Goal: Communication & Community: Answer question/provide support

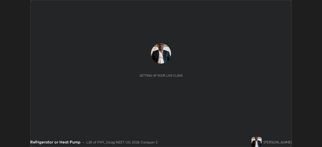
scroll to position [147, 322]
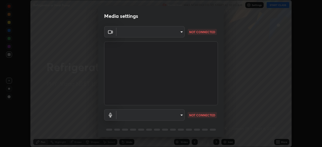
type input "da0c20431b424079349d444c11047d9f3d8fa2bd06c693e6a5e2fece50f7943c"
type input "b66cebb95c1e11d2a4921e936fa2f56bf0442747cf68a73d9fe71ba128f4f41d"
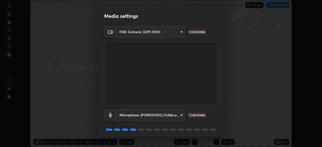
scroll to position [18, 0]
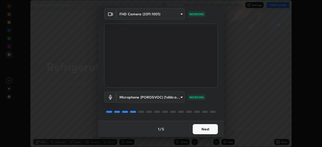
click at [204, 130] on button "Next" at bounding box center [205, 129] width 25 height 10
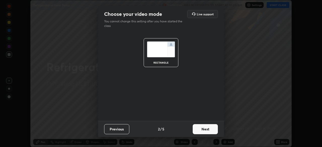
scroll to position [0, 0]
click at [203, 129] on button "Next" at bounding box center [205, 129] width 25 height 10
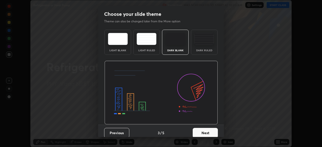
click at [204, 131] on button "Next" at bounding box center [205, 133] width 25 height 10
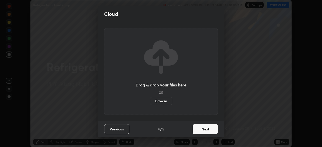
click at [204, 130] on button "Next" at bounding box center [205, 129] width 25 height 10
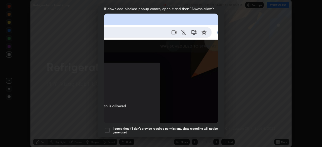
scroll to position [112, 0]
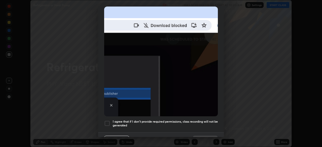
click at [108, 121] on div at bounding box center [107, 124] width 6 height 6
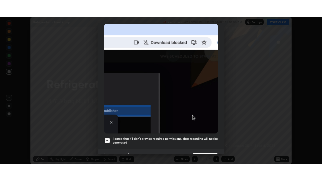
scroll to position [121, 0]
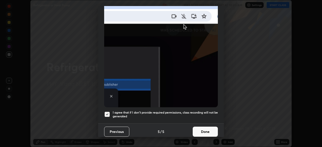
click at [204, 128] on button "Done" at bounding box center [205, 132] width 25 height 10
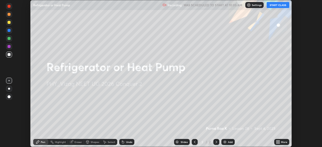
click at [273, 6] on button "START CLASS" at bounding box center [278, 5] width 23 height 6
click at [280, 141] on icon at bounding box center [279, 141] width 1 height 1
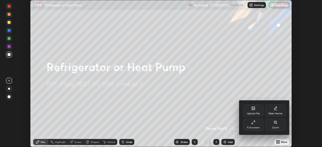
click at [254, 124] on icon at bounding box center [254, 123] width 4 height 4
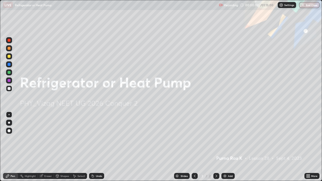
scroll to position [181, 322]
click at [225, 147] on img at bounding box center [225, 176] width 4 height 4
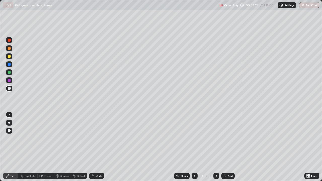
click at [11, 48] on div at bounding box center [9, 48] width 6 height 6
click at [224, 147] on img at bounding box center [225, 176] width 4 height 4
click at [10, 65] on div at bounding box center [9, 64] width 3 height 3
click at [9, 49] on div at bounding box center [9, 48] width 3 height 3
click at [225, 147] on img at bounding box center [225, 176] width 4 height 4
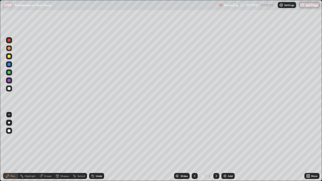
click at [47, 147] on div "Eraser" at bounding box center [48, 176] width 8 height 3
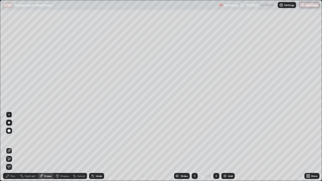
click at [14, 147] on div "Pen" at bounding box center [13, 176] width 5 height 3
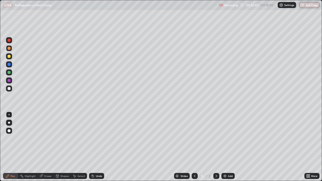
click at [101, 147] on div "Undo" at bounding box center [96, 176] width 15 height 6
click at [102, 147] on div "Undo" at bounding box center [96, 176] width 15 height 6
click at [103, 147] on div "Undo" at bounding box center [96, 176] width 15 height 6
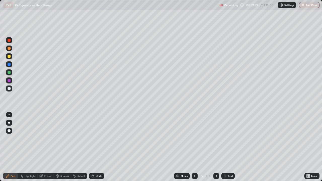
click at [99, 147] on div "Undo" at bounding box center [99, 176] width 6 height 3
click at [97, 147] on div "Undo" at bounding box center [99, 176] width 6 height 3
click at [51, 147] on div "Eraser" at bounding box center [48, 176] width 8 height 3
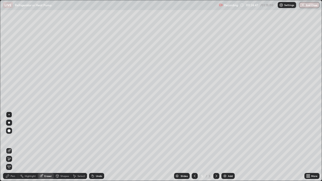
click at [16, 147] on div "Pen" at bounding box center [10, 176] width 15 height 6
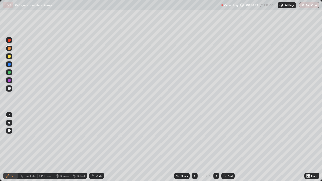
click at [226, 147] on img at bounding box center [225, 176] width 4 height 4
click at [97, 147] on div "Undo" at bounding box center [99, 176] width 6 height 3
click at [96, 147] on div "Undo" at bounding box center [99, 176] width 6 height 3
click at [99, 147] on div "Undo" at bounding box center [99, 176] width 6 height 3
click at [100, 147] on div "Undo" at bounding box center [99, 176] width 6 height 3
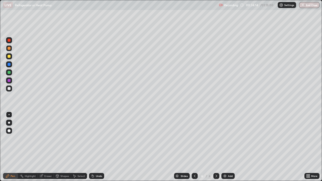
click at [98, 147] on div "Undo" at bounding box center [99, 176] width 6 height 3
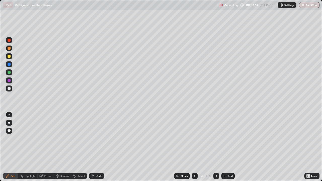
click at [98, 147] on div "Undo" at bounding box center [99, 176] width 6 height 3
click at [99, 147] on div "Undo" at bounding box center [99, 176] width 6 height 3
click at [9, 81] on div at bounding box center [9, 80] width 3 height 3
click at [226, 147] on img at bounding box center [225, 176] width 4 height 4
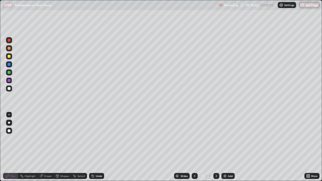
click at [102, 147] on div "Undo" at bounding box center [96, 176] width 15 height 6
click at [101, 147] on div "Undo" at bounding box center [99, 176] width 6 height 3
click at [225, 147] on img at bounding box center [225, 176] width 4 height 4
click at [94, 147] on div "Undo" at bounding box center [96, 176] width 15 height 6
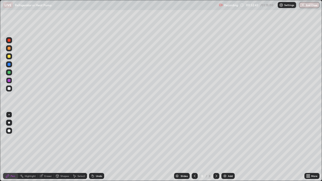
click at [101, 147] on div "Undo" at bounding box center [99, 176] width 6 height 3
click at [100, 147] on div "Undo" at bounding box center [96, 176] width 15 height 6
click at [101, 147] on div "Undo" at bounding box center [96, 176] width 15 height 6
click at [100, 147] on div "Undo" at bounding box center [99, 176] width 6 height 3
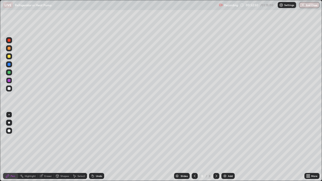
click at [99, 147] on div "Undo" at bounding box center [99, 176] width 6 height 3
click at [226, 147] on img at bounding box center [225, 176] width 4 height 4
click at [8, 49] on div at bounding box center [9, 48] width 3 height 3
click at [10, 56] on div at bounding box center [9, 56] width 3 height 3
click at [95, 147] on div "Undo" at bounding box center [96, 176] width 15 height 6
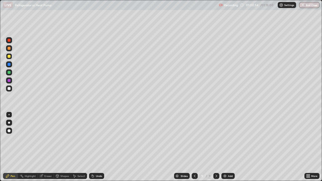
click at [99, 147] on div "Undo" at bounding box center [99, 176] width 6 height 3
click at [48, 147] on div "Eraser" at bounding box center [48, 176] width 8 height 3
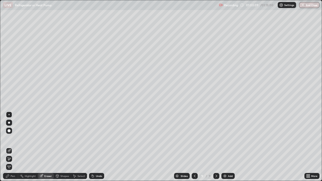
click at [16, 147] on div "Pen" at bounding box center [10, 176] width 15 height 6
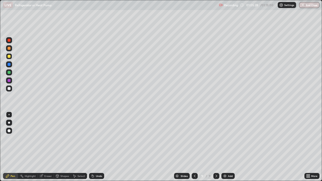
click at [229, 147] on div "Add" at bounding box center [230, 176] width 5 height 3
click at [97, 147] on div "Undo" at bounding box center [96, 176] width 15 height 6
click at [96, 147] on div "Undo" at bounding box center [99, 176] width 6 height 3
click at [95, 147] on div "Undo" at bounding box center [96, 176] width 15 height 6
click at [100, 147] on div "Undo" at bounding box center [99, 176] width 6 height 3
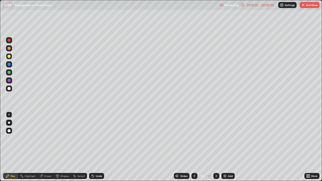
click at [309, 6] on button "End Class" at bounding box center [310, 5] width 20 height 6
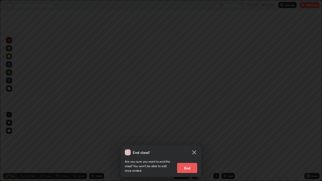
click at [189, 147] on button "End" at bounding box center [187, 168] width 20 height 10
